Goal: Transaction & Acquisition: Download file/media

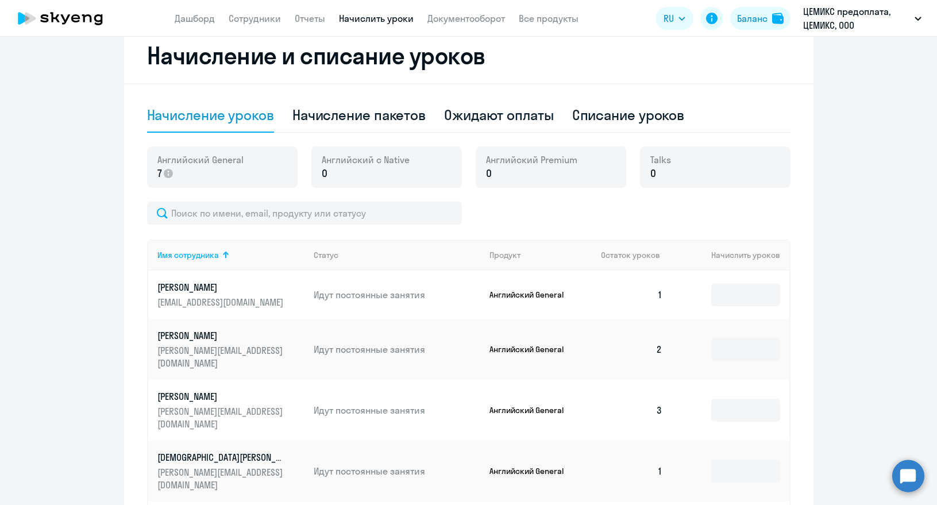
scroll to position [606, 0]
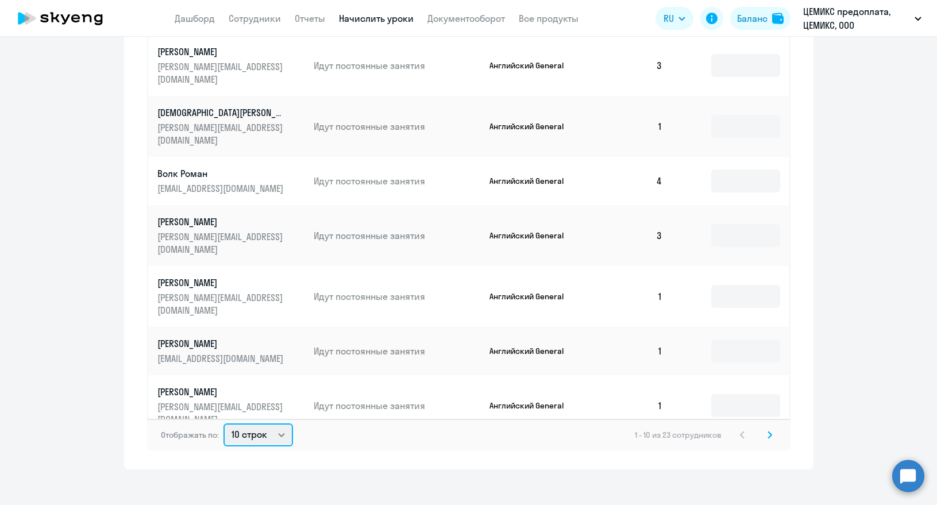
click at [274, 423] on select "10 строк 30 строк 50 строк" at bounding box center [258, 434] width 70 height 23
select select "50"
click at [223, 423] on select "10 строк 30 строк 50 строк" at bounding box center [258, 434] width 70 height 23
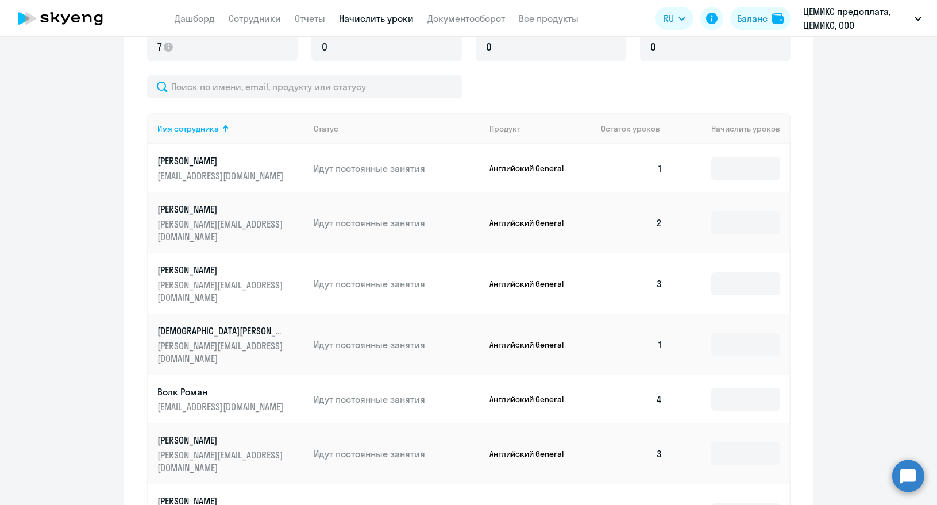
scroll to position [272, 0]
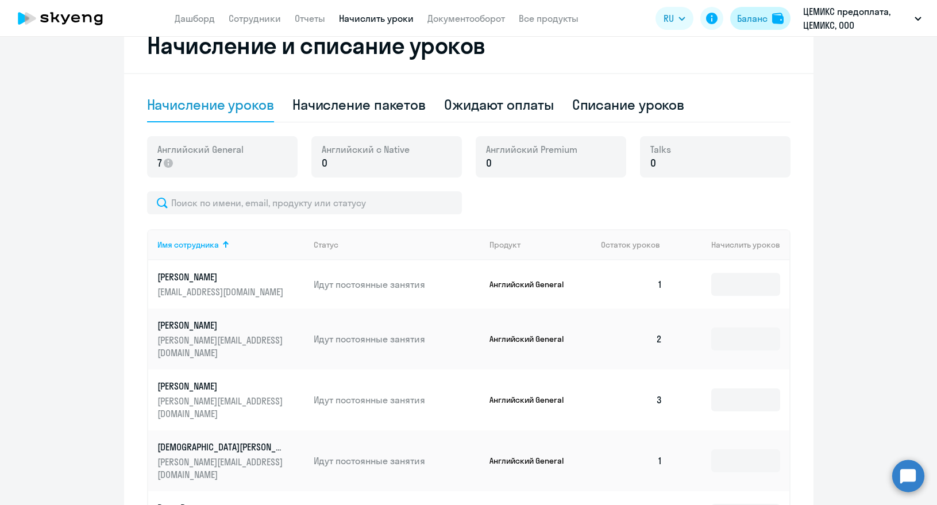
click at [747, 19] on div "Баланс" at bounding box center [752, 18] width 30 height 14
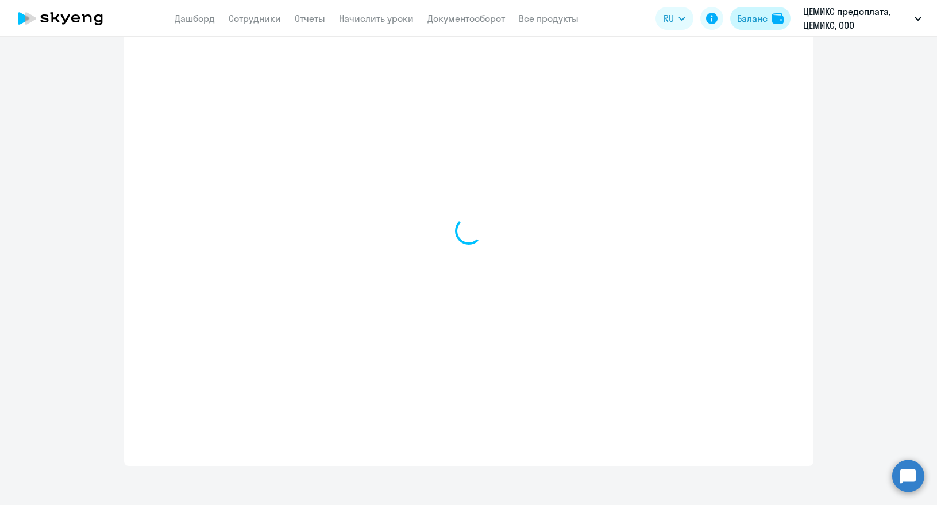
select select "english_adult_not_native_speaker"
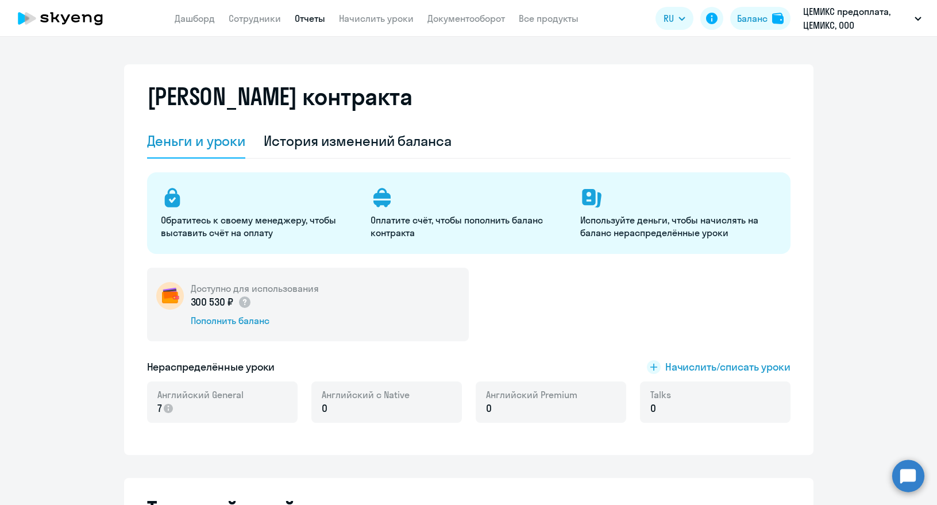
click at [306, 16] on link "Отчеты" at bounding box center [310, 18] width 30 height 11
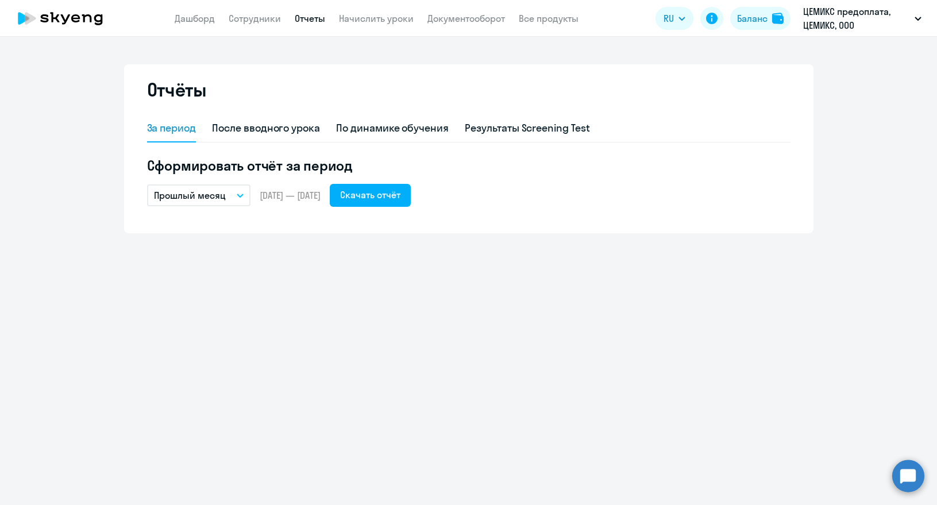
drag, startPoint x: 237, startPoint y: 195, endPoint x: 235, endPoint y: 201, distance: 6.0
click at [236, 199] on button "Прошлый месяц" at bounding box center [198, 195] width 103 height 22
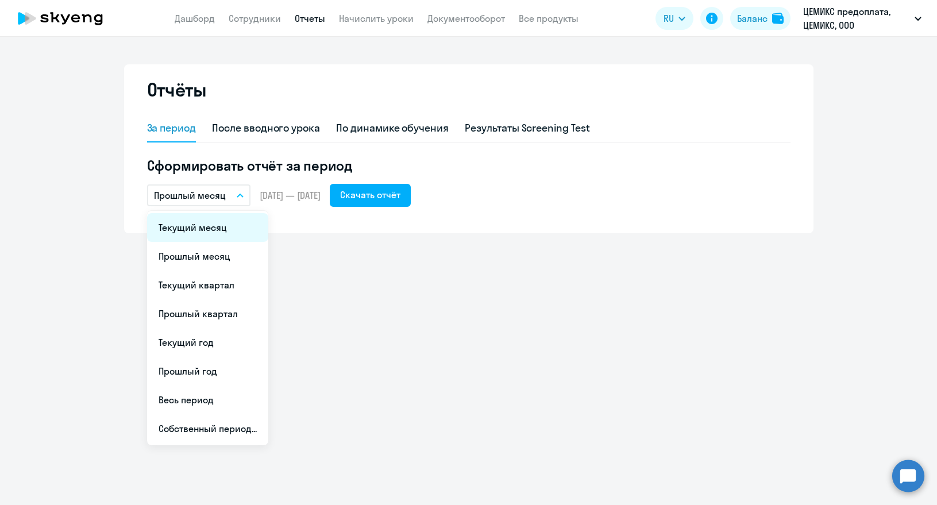
click at [199, 231] on li "Текущий месяц" at bounding box center [207, 227] width 121 height 29
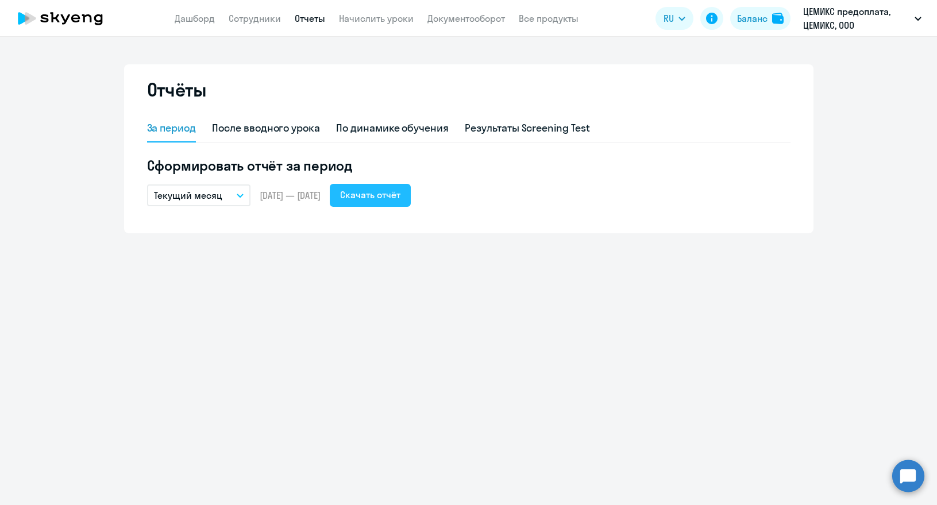
click at [387, 199] on div "Скачать отчёт" at bounding box center [370, 195] width 60 height 14
click at [202, 22] on link "Дашборд" at bounding box center [195, 18] width 40 height 11
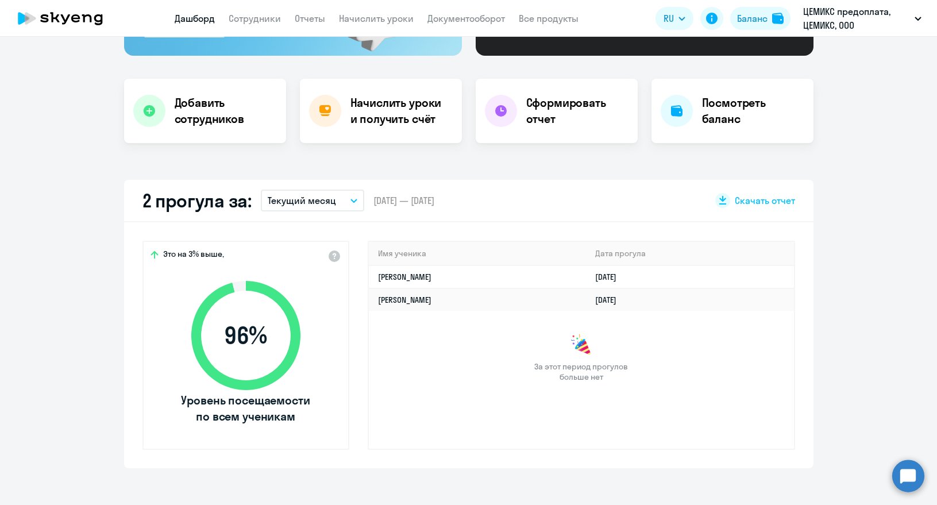
scroll to position [230, 0]
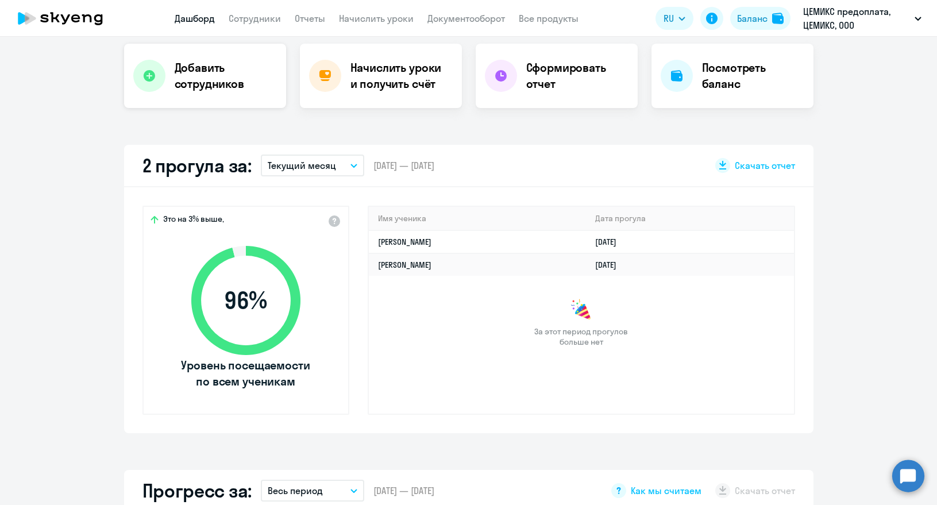
select select "30"
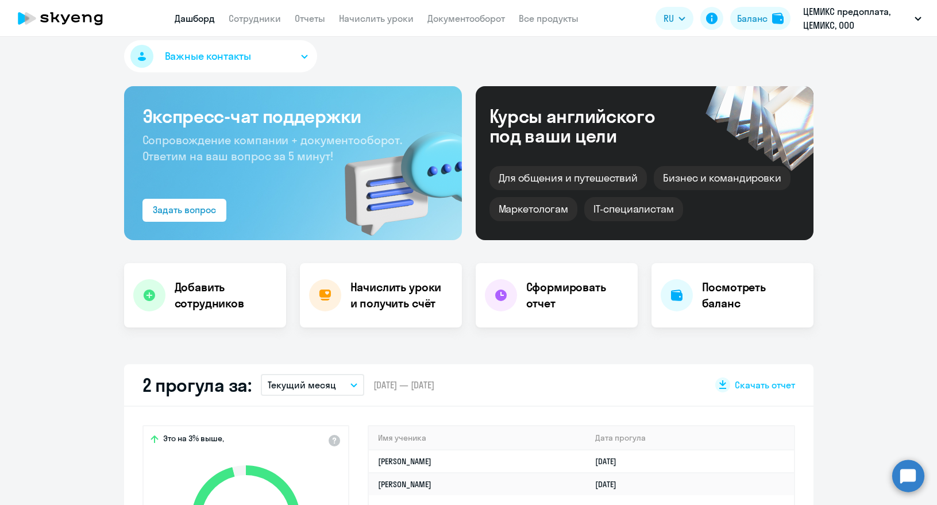
scroll to position [0, 0]
